Goal: Task Accomplishment & Management: Manage account settings

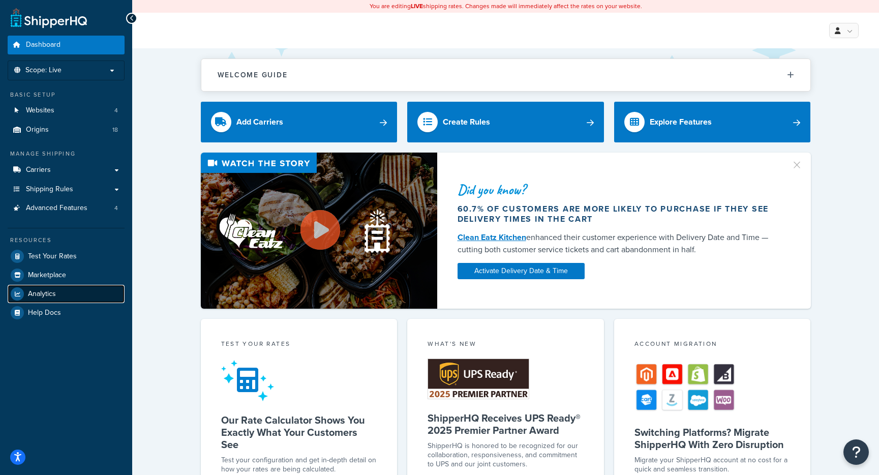
click at [28, 290] on span "Analytics" at bounding box center [42, 294] width 28 height 9
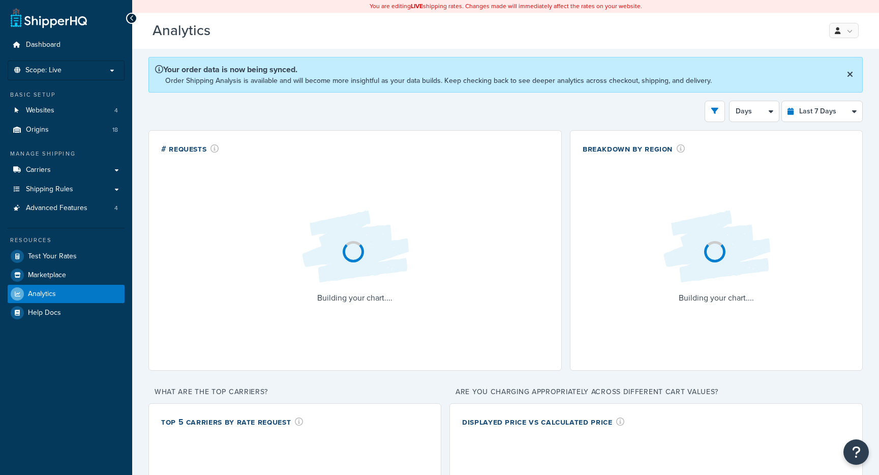
select select "last_7_days"
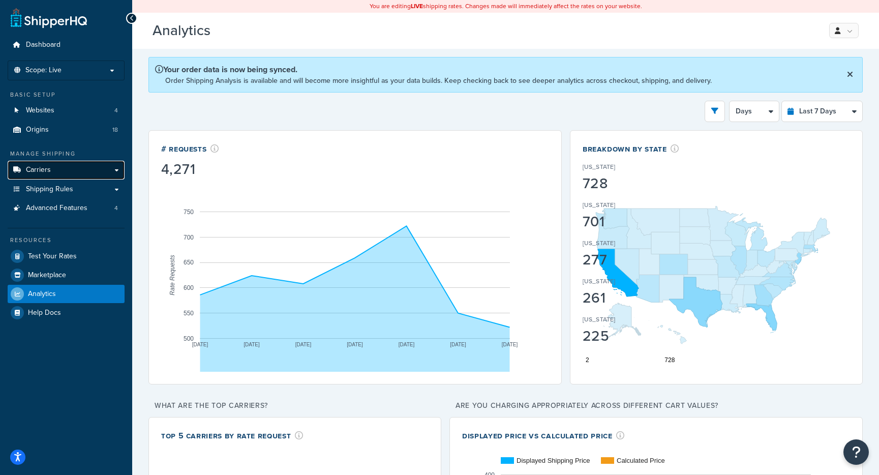
click at [41, 173] on span "Carriers" at bounding box center [38, 170] width 25 height 9
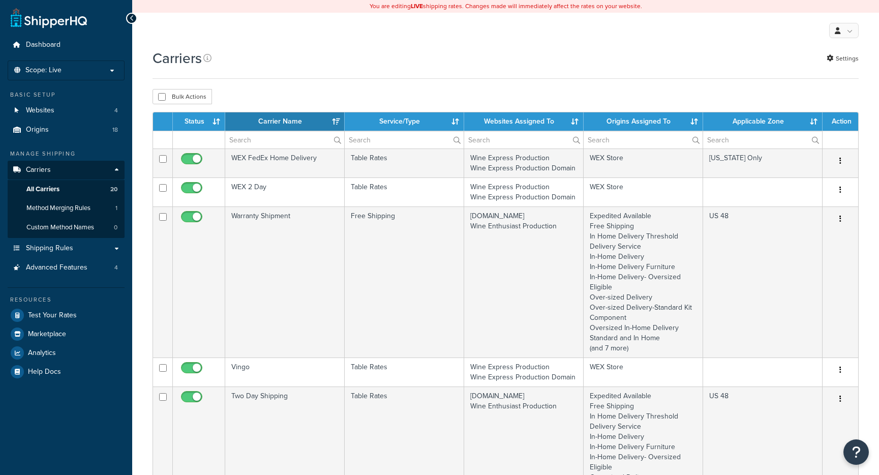
select select "15"
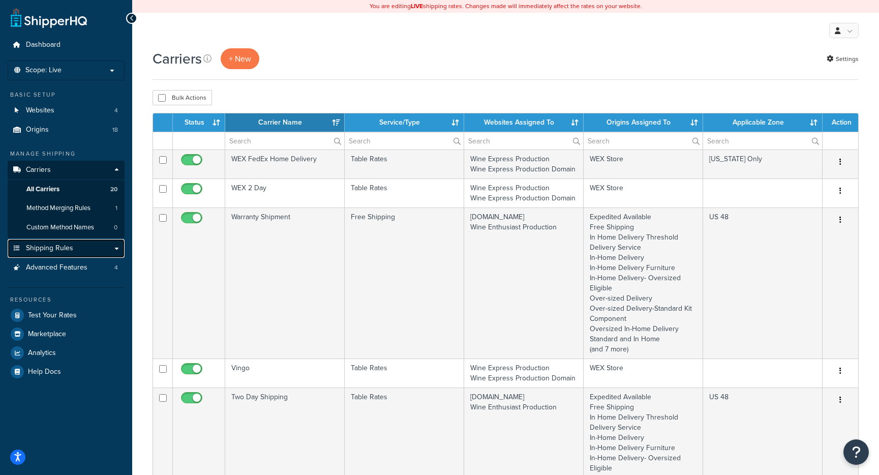
click at [53, 249] on span "Shipping Rules" at bounding box center [49, 248] width 47 height 9
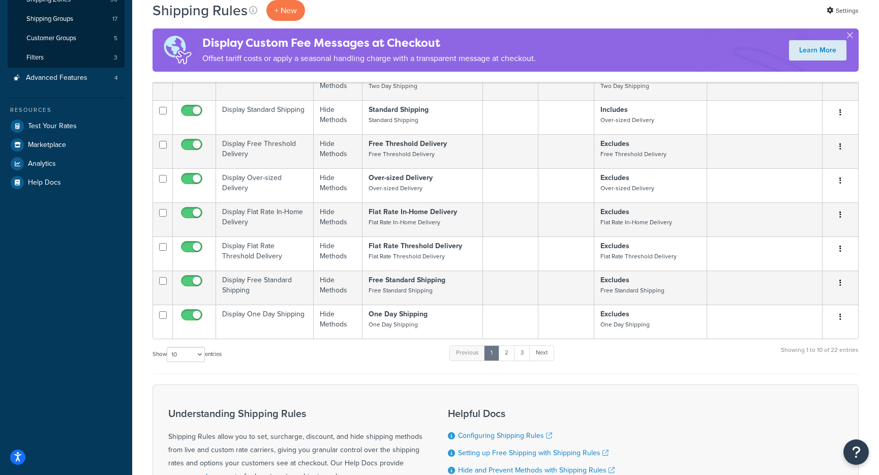
scroll to position [259, 0]
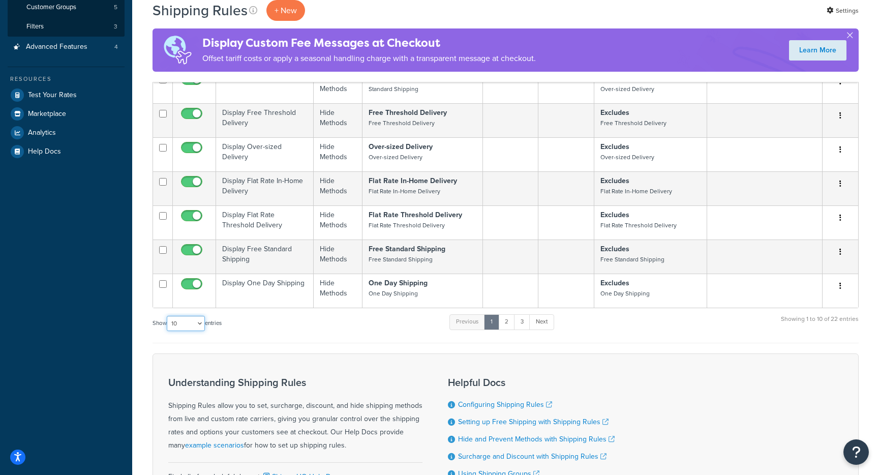
click at [203, 328] on select "10 15 25 50 100 1000" at bounding box center [186, 323] width 38 height 15
select select "1000"
click at [168, 316] on select "10 15 25 50 100 1000" at bounding box center [186, 323] width 38 height 15
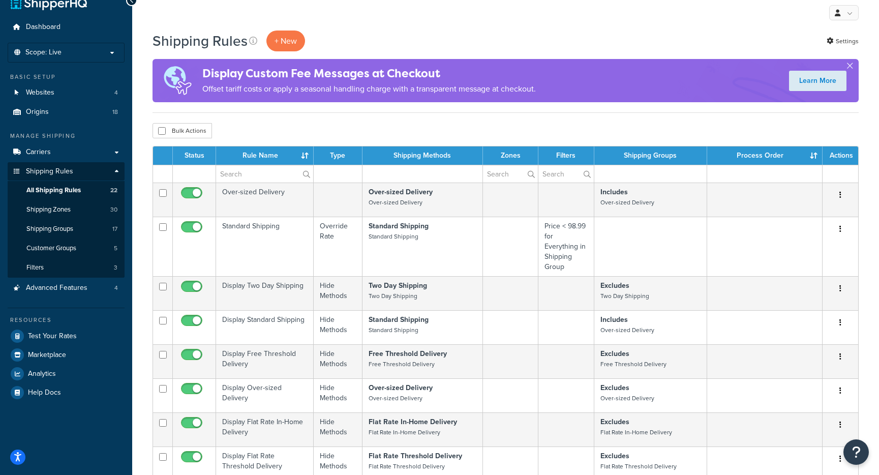
scroll to position [15, 0]
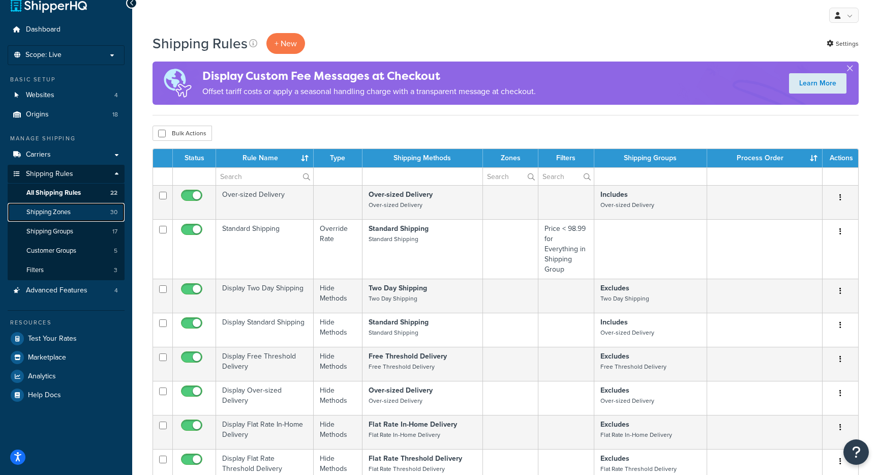
click at [35, 211] on span "Shipping Zones" at bounding box center [48, 212] width 44 height 9
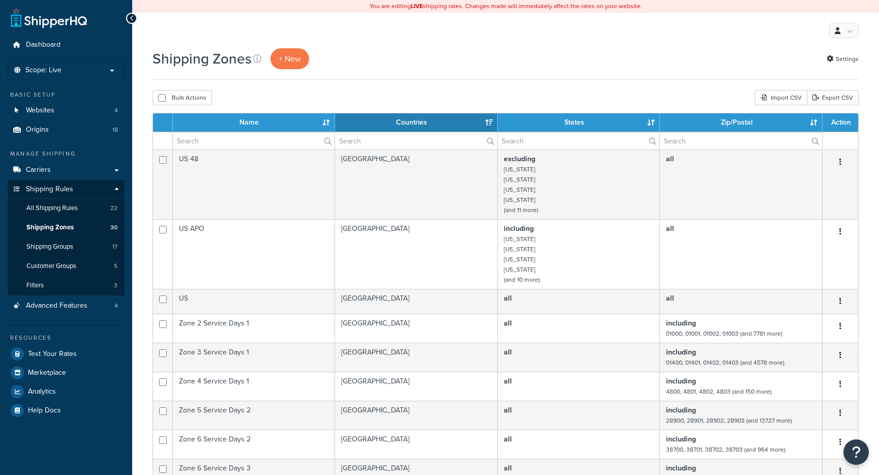
select select "15"
click at [75, 75] on li "Scope: Live Development Integration Test" at bounding box center [66, 71] width 117 height 20
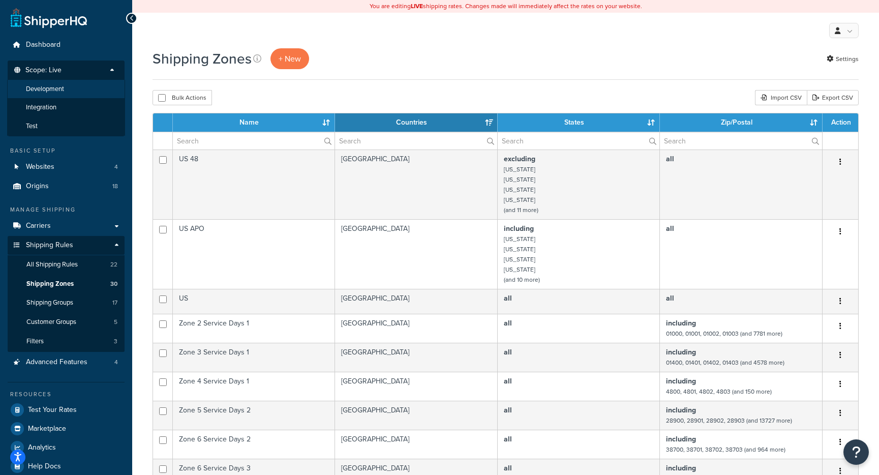
click at [53, 91] on span "Development" at bounding box center [45, 89] width 38 height 9
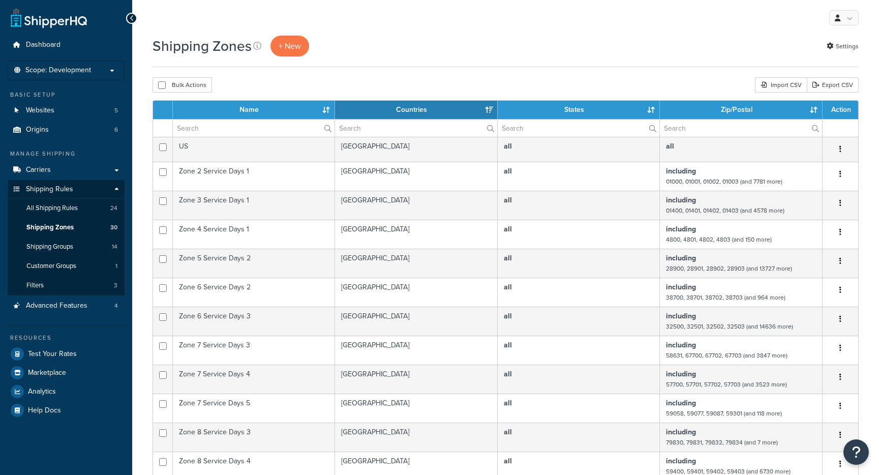
select select "15"
click at [85, 72] on span "Scope: Development" at bounding box center [58, 70] width 66 height 9
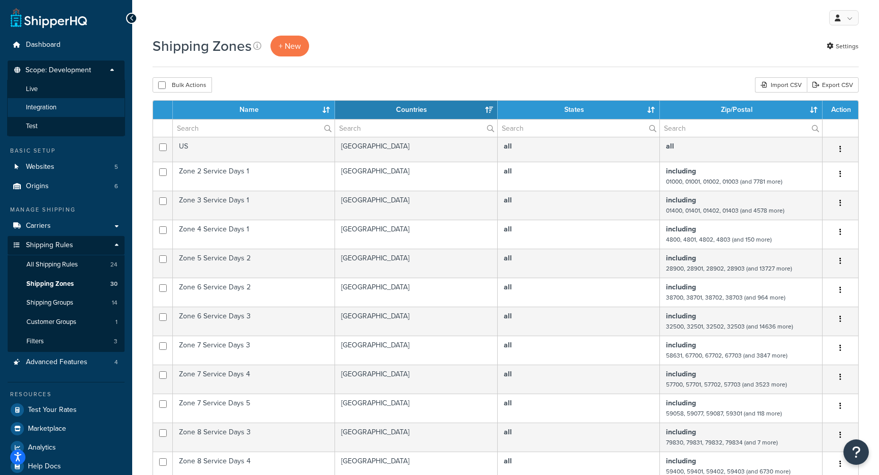
click at [44, 104] on span "Integration" at bounding box center [41, 107] width 31 height 9
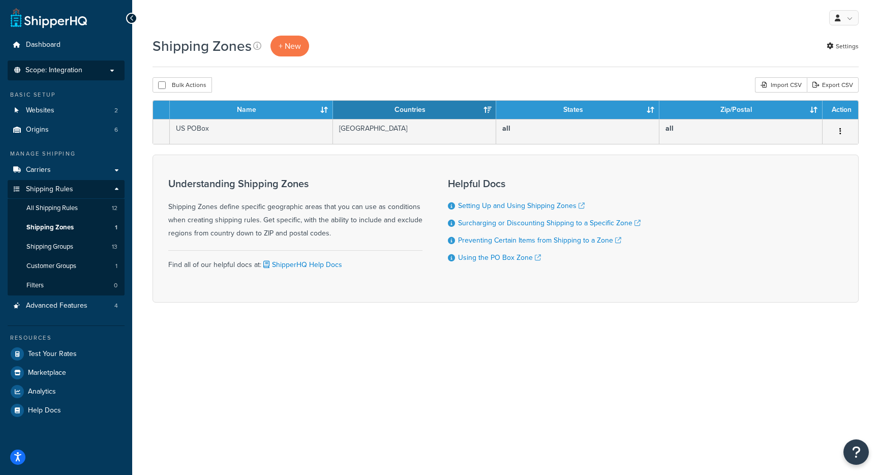
click at [56, 75] on span "Scope: Integration" at bounding box center [53, 70] width 57 height 9
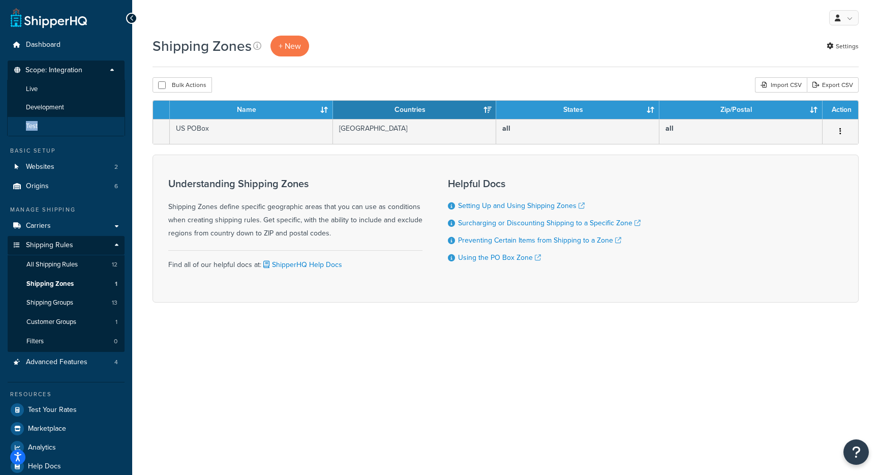
click at [40, 123] on li "Test" at bounding box center [66, 126] width 118 height 19
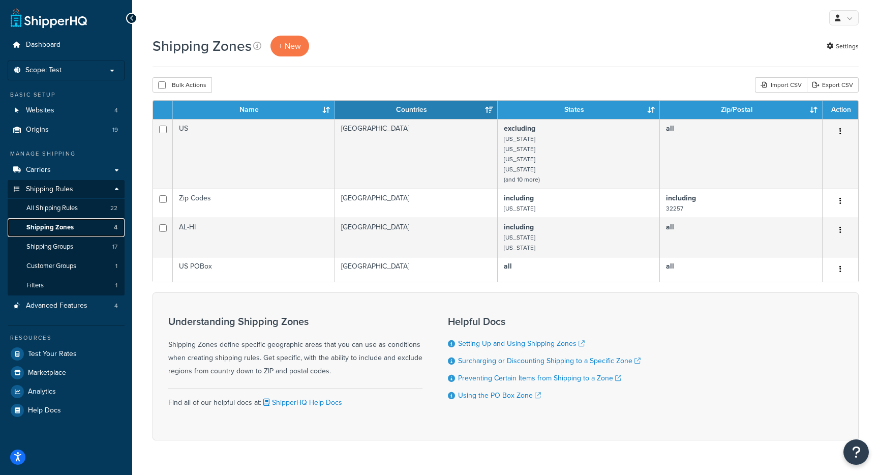
click at [56, 230] on span "Shipping Zones" at bounding box center [49, 227] width 47 height 9
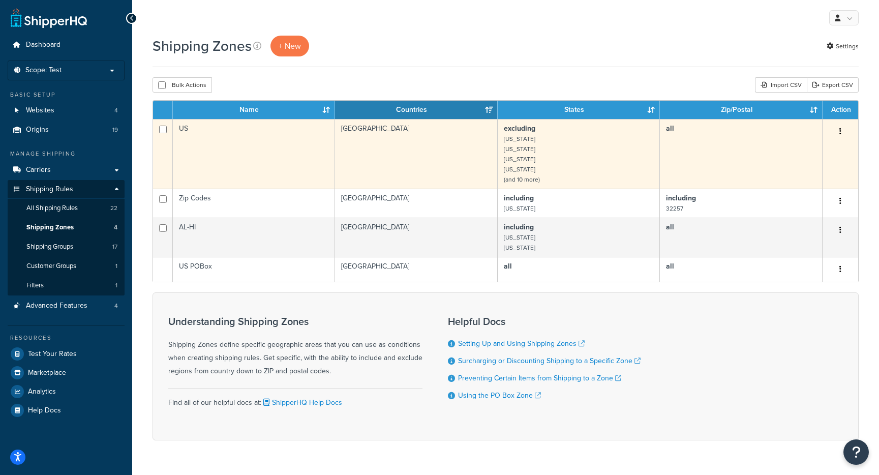
click at [533, 180] on small "(and 10 more)" at bounding box center [522, 179] width 36 height 9
